Goal: Task Accomplishment & Management: Manage account settings

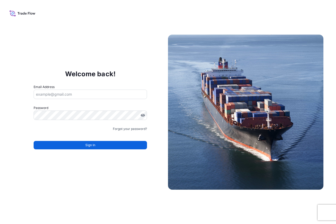
click at [99, 91] on input "Email Address" at bounding box center [90, 94] width 113 height 9
type input "[PERSON_NAME][EMAIL_ADDRESS][DOMAIN_NAME]"
click at [85, 38] on div "Welcome back! Email Address [EMAIL_ADDRESS][DOMAIN_NAME] Password Password is r…" at bounding box center [168, 112] width 336 height 224
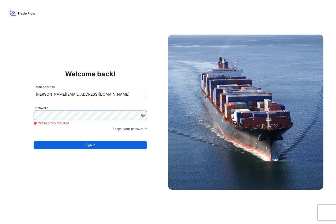
click at [88, 137] on form "Email Address [PERSON_NAME][EMAIL_ADDRESS][DOMAIN_NAME] Password Password is re…" at bounding box center [90, 120] width 113 height 71
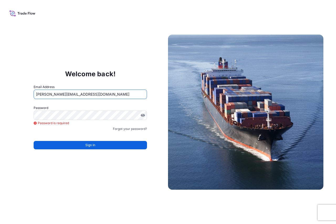
click at [108, 94] on input "[PERSON_NAME][EMAIL_ADDRESS][DOMAIN_NAME]" at bounding box center [90, 94] width 113 height 9
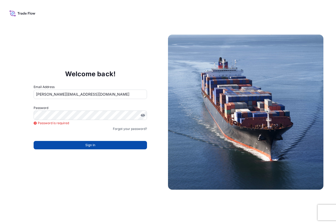
click at [96, 144] on button "Sign In" at bounding box center [90, 145] width 113 height 8
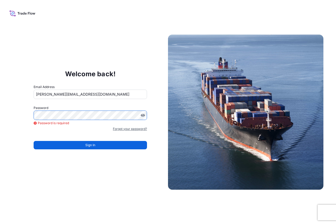
click at [130, 127] on link "Forgot your password?" at bounding box center [130, 129] width 34 height 5
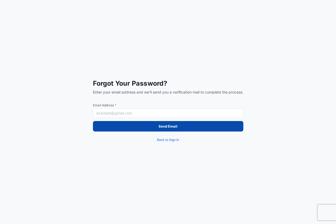
click at [140, 110] on input "Email Address *" at bounding box center [168, 113] width 150 height 9
click at [161, 125] on p "Send Email" at bounding box center [168, 126] width 19 height 5
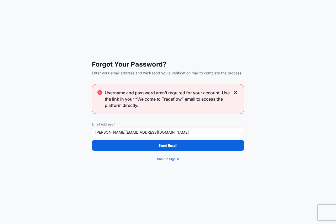
click at [161, 132] on input "[PERSON_NAME][EMAIL_ADDRESS][DOMAIN_NAME]" at bounding box center [168, 132] width 152 height 9
click at [147, 131] on input "[PERSON_NAME][EMAIL_ADDRESS][DOMAIN_NAME]" at bounding box center [168, 132] width 152 height 9
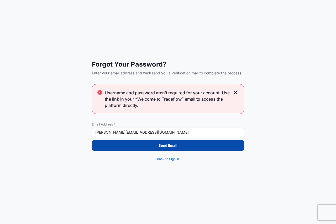
type input "[PERSON_NAME][EMAIL_ADDRESS][DOMAIN_NAME]"
click at [187, 144] on button "Send Email" at bounding box center [168, 145] width 152 height 11
click at [187, 147] on button "Send Email" at bounding box center [168, 145] width 152 height 11
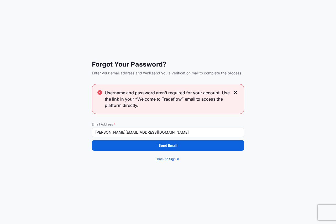
drag, startPoint x: 158, startPoint y: 131, endPoint x: 77, endPoint y: 121, distance: 81.5
click at [77, 121] on div "Forgot Your Password? Enter your email address and we'll send you a verificatio…" at bounding box center [168, 112] width 336 height 224
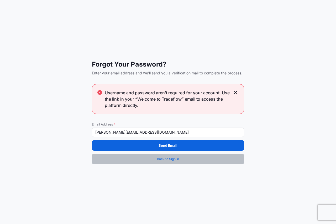
click at [176, 157] on span "Back to Sign In" at bounding box center [168, 159] width 22 height 5
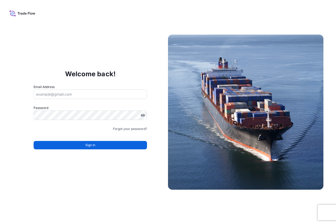
click at [94, 92] on input "Email Address" at bounding box center [90, 94] width 113 height 9
paste input "[PERSON_NAME][EMAIL_ADDRESS][DOMAIN_NAME]"
type input "[PERSON_NAME][EMAIL_ADDRESS][DOMAIN_NAME]"
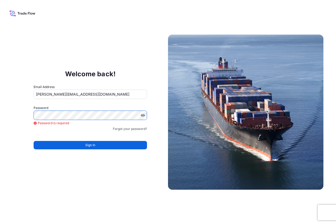
drag, startPoint x: 1, startPoint y: 84, endPoint x: 0, endPoint y: 80, distance: 4.8
click at [0, 80] on div "Welcome back! Email Address [EMAIL_ADDRESS][DOMAIN_NAME] Password Password is r…" at bounding box center [168, 112] width 336 height 224
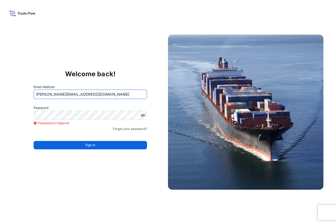
click at [99, 91] on input "[PERSON_NAME][EMAIL_ADDRESS][DOMAIN_NAME]" at bounding box center [90, 94] width 113 height 9
click at [132, 129] on link "Forgot your password?" at bounding box center [130, 129] width 34 height 5
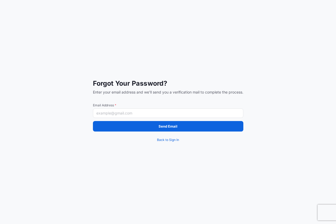
click at [131, 107] on span "Email Address *" at bounding box center [168, 105] width 150 height 4
click at [131, 109] on input "Email Address *" at bounding box center [168, 113] width 150 height 9
click at [130, 113] on input "Email Address *" at bounding box center [168, 113] width 150 height 9
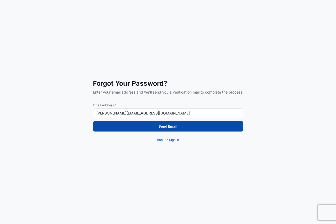
click at [142, 128] on button "Send Email" at bounding box center [168, 126] width 150 height 11
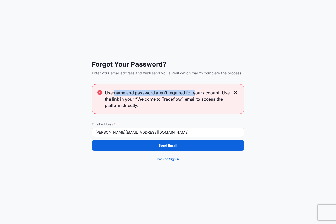
drag, startPoint x: 116, startPoint y: 93, endPoint x: 197, endPoint y: 94, distance: 80.3
click at [197, 94] on span "Username and password aren’t required for your account. Use the link in your “W…" at bounding box center [168, 99] width 126 height 19
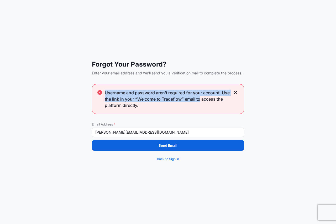
drag, startPoint x: 190, startPoint y: 98, endPoint x: 104, endPoint y: 96, distance: 86.1
click at [104, 96] on div "Username and password aren’t required for your account. Use the link in your “W…" at bounding box center [168, 99] width 152 height 30
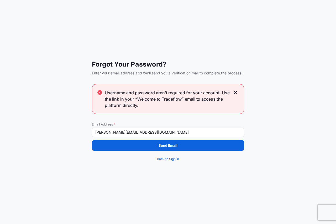
click at [156, 136] on input "[PERSON_NAME][EMAIL_ADDRESS][DOMAIN_NAME]" at bounding box center [168, 132] width 152 height 9
drag, startPoint x: 137, startPoint y: 133, endPoint x: 165, endPoint y: 132, distance: 27.9
click at [165, 132] on input "[PERSON_NAME][EMAIL_ADDRESS][DOMAIN_NAME]" at bounding box center [168, 132] width 152 height 9
paste input "[PERSON_NAME]"
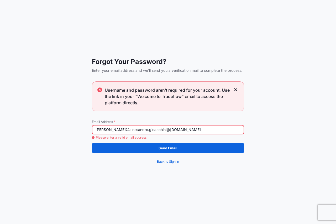
drag, startPoint x: 137, startPoint y: 133, endPoint x: 81, endPoint y: 127, distance: 55.9
click at [81, 127] on div "Forgot Your Password? Enter your email address and we'll send you a verificatio…" at bounding box center [168, 112] width 336 height 224
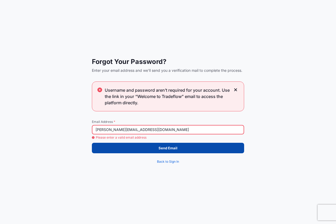
type input "[PERSON_NAME][EMAIL_ADDRESS][DOMAIN_NAME]"
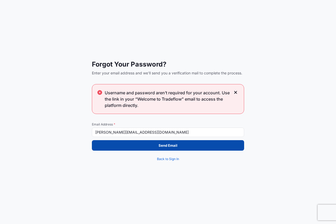
click at [146, 148] on button "Send Email" at bounding box center [168, 145] width 152 height 11
click at [128, 144] on button "Send Email" at bounding box center [168, 145] width 152 height 11
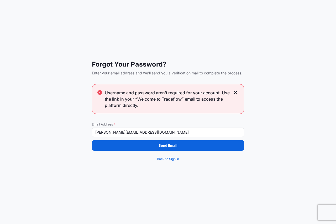
click at [156, 99] on span "Username and password aren’t required for your account. Use the link in your “W…" at bounding box center [168, 99] width 126 height 19
